Goal: Information Seeking & Learning: Learn about a topic

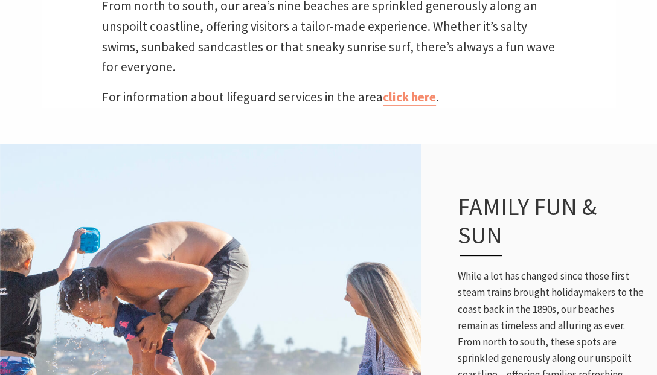
scroll to position [419, 0]
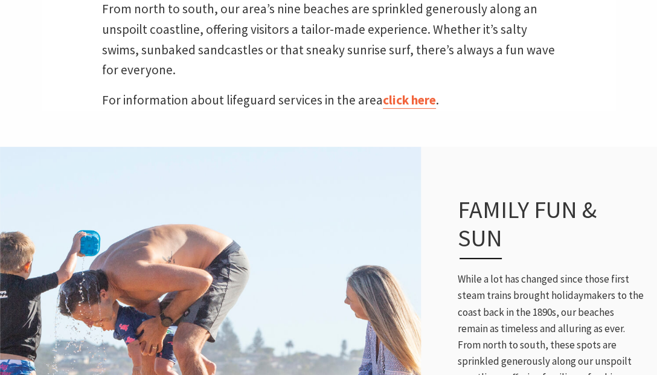
click at [395, 100] on link "click here" at bounding box center [409, 100] width 53 height 17
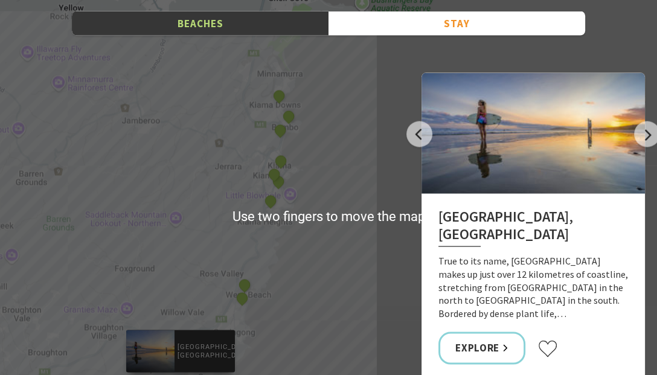
scroll to position [1901, 0]
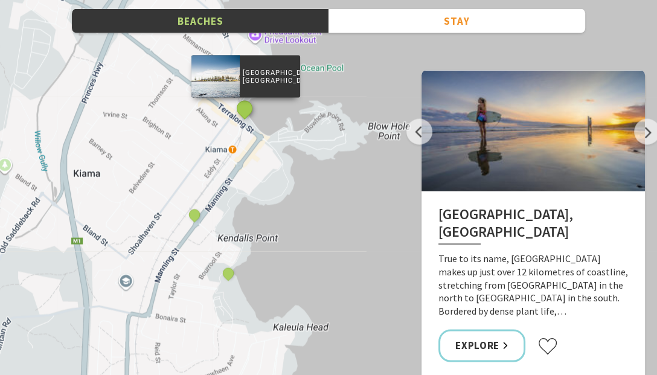
click at [244, 111] on button "See detail about Black Beach, Kiama" at bounding box center [245, 109] width 22 height 22
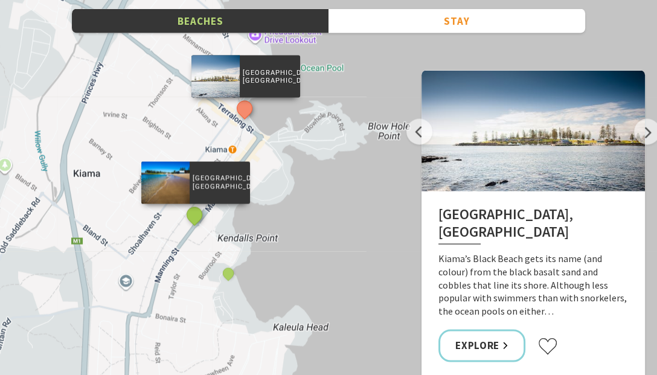
click at [195, 214] on button "See detail about Surf Beach, Kiama" at bounding box center [195, 215] width 22 height 22
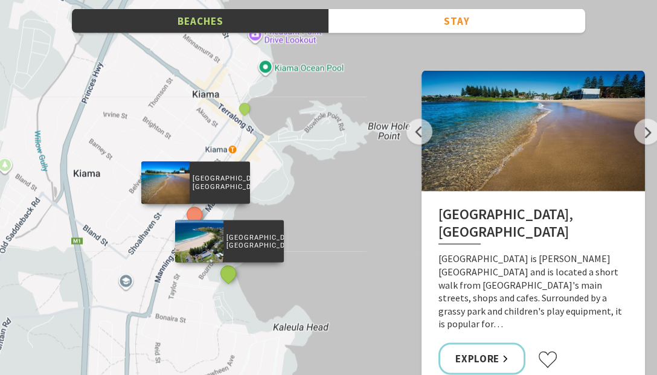
click at [229, 274] on button "See detail about Kendalls Beach, Kiama" at bounding box center [229, 274] width 22 height 22
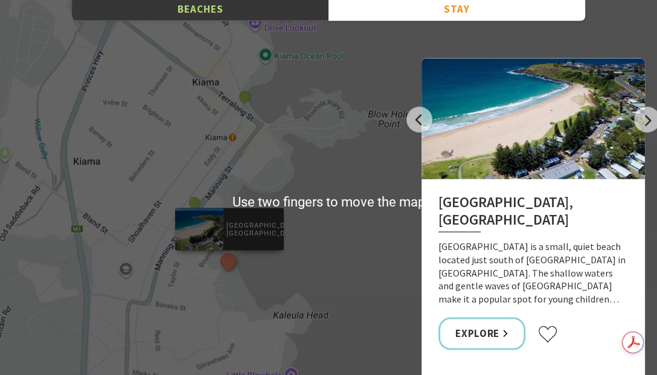
scroll to position [1913, 0]
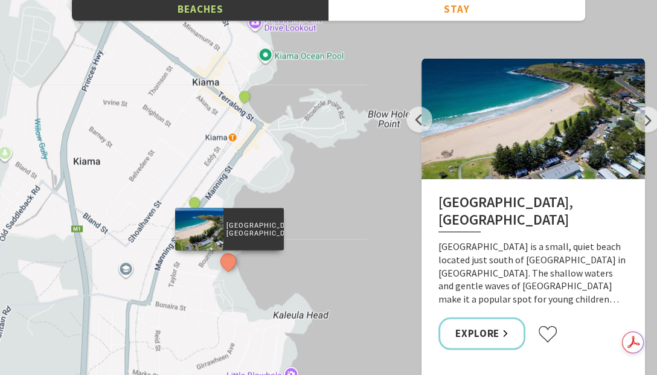
click at [147, 173] on div "Seven Mile Beach, Gerroa Werri Lagoon, Gerringong Jones Beach, Kiama Downs Bone…" at bounding box center [328, 202] width 657 height 435
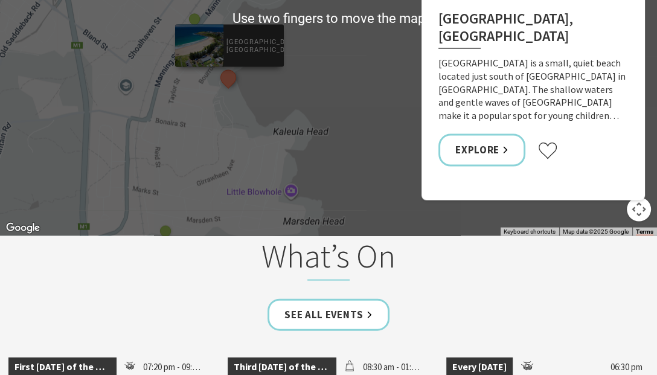
scroll to position [2094, 0]
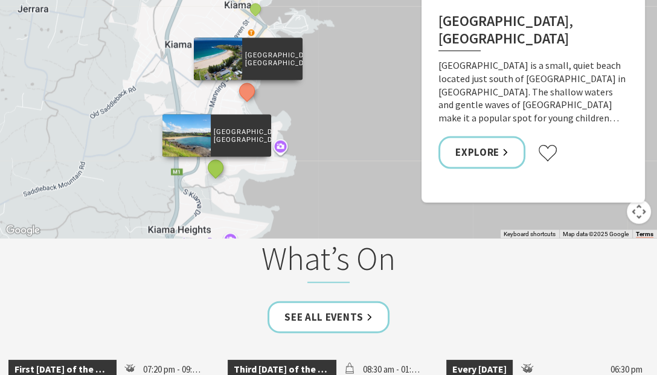
click at [211, 170] on button "See detail about Easts Beach, Kiama" at bounding box center [216, 167] width 22 height 22
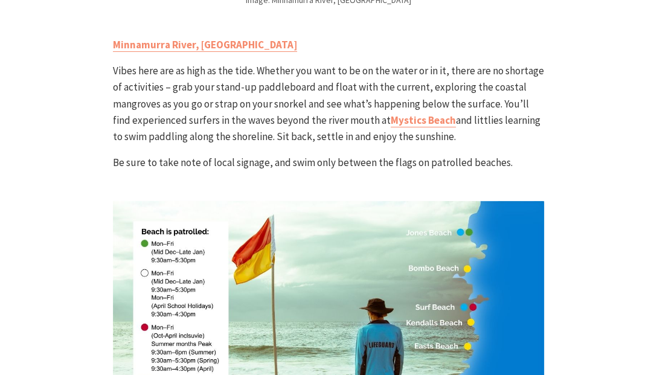
scroll to position [3372, 0]
